Goal: Transaction & Acquisition: Purchase product/service

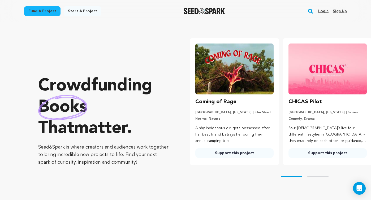
click at [323, 11] on link "Login" at bounding box center [324, 11] width 10 height 9
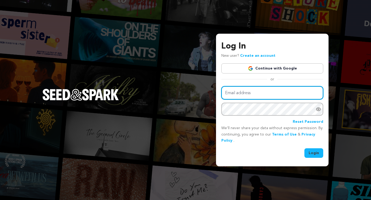
click at [296, 94] on input "Email address" at bounding box center [273, 93] width 102 height 14
type input "Mccristol@gmail.com"
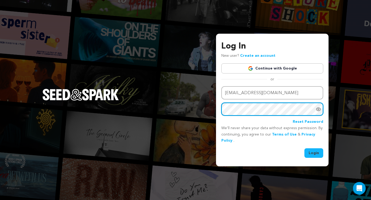
click at [305, 149] on button "Login" at bounding box center [314, 154] width 19 height 10
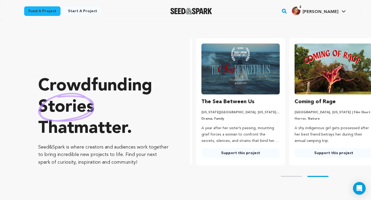
scroll to position [0, 98]
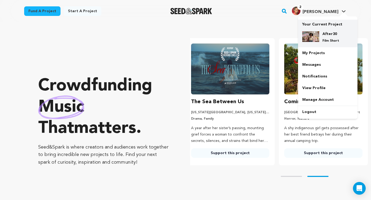
click at [322, 35] on div "After30 Film Short" at bounding box center [333, 37] width 26 height 12
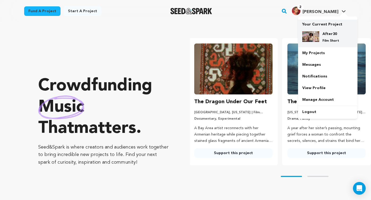
scroll to position [0, 0]
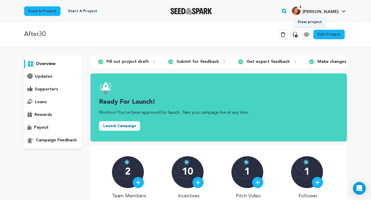
click at [310, 36] on icon at bounding box center [307, 34] width 6 height 6
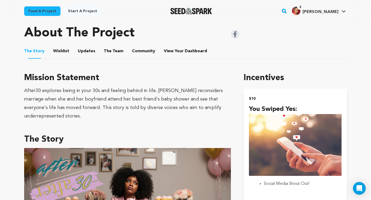
scroll to position [236, 0]
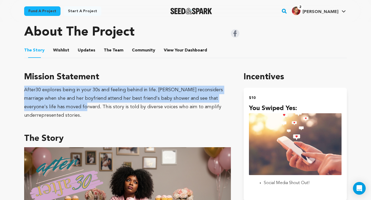
drag, startPoint x: 24, startPoint y: 90, endPoint x: 67, endPoint y: 110, distance: 47.2
copy div "After30 explores being in your 30s and feeling behind in life. DeAndra reconsid…"
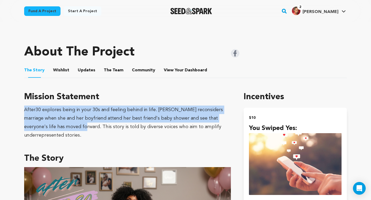
scroll to position [218, 0]
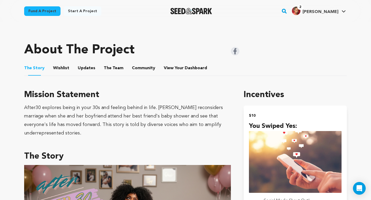
click at [201, 137] on div "After30 explores being in your 30s and feeling behind in life. DeAndra reconsid…" at bounding box center [127, 121] width 207 height 34
